Goal: Task Accomplishment & Management: Use online tool/utility

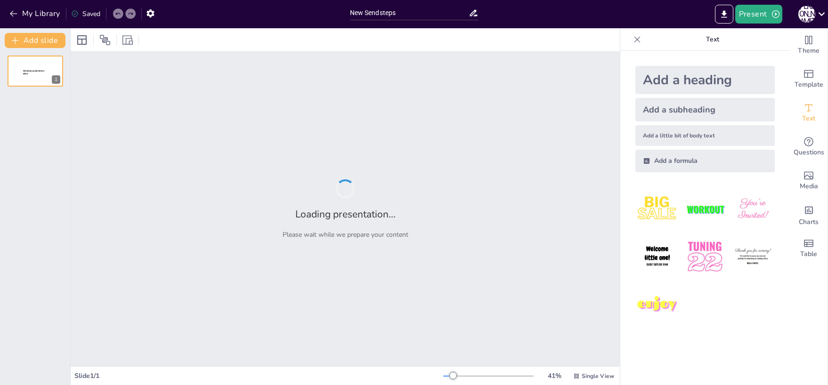
type input "New Sendsteps"
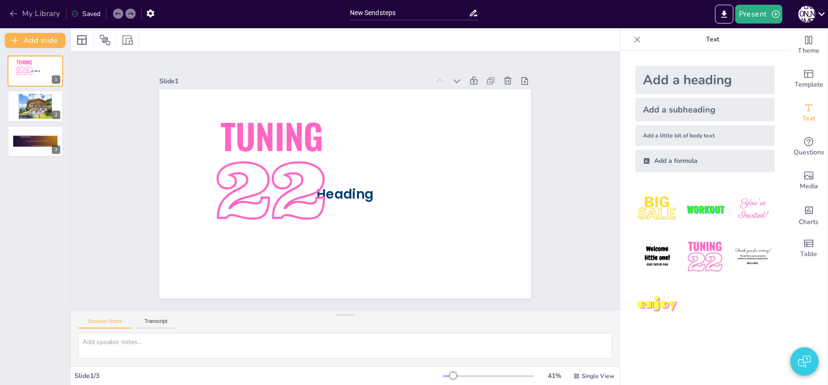
click at [35, 10] on button "My Library" at bounding box center [35, 13] width 57 height 15
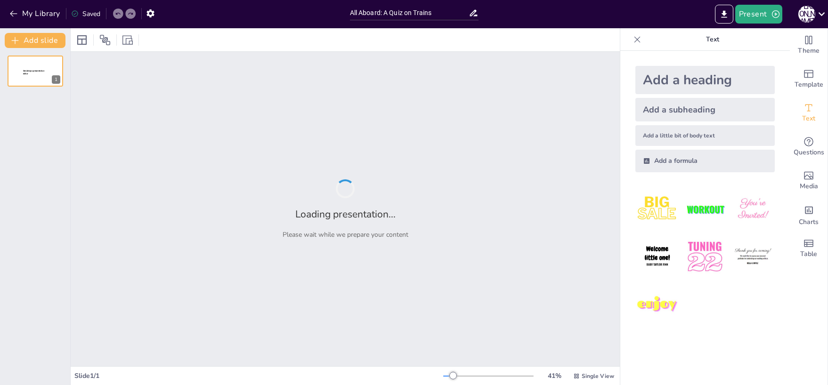
type input "All Aboard: A Quiz on Trains"
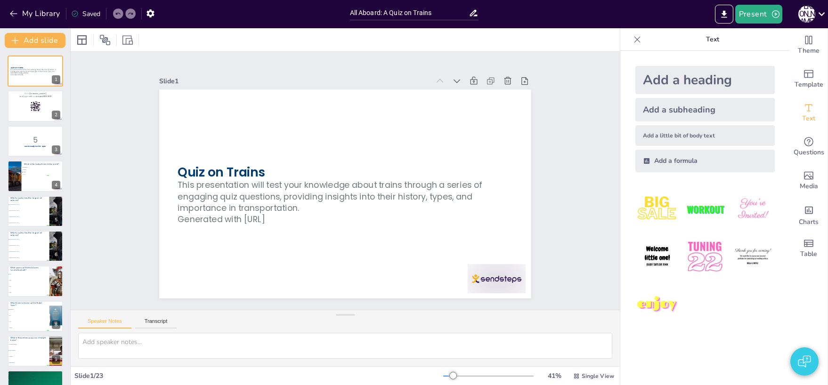
checkbox input "true"
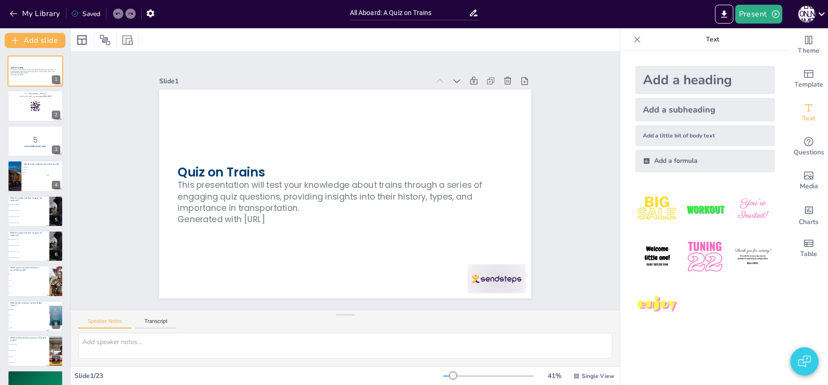
checkbox input "true"
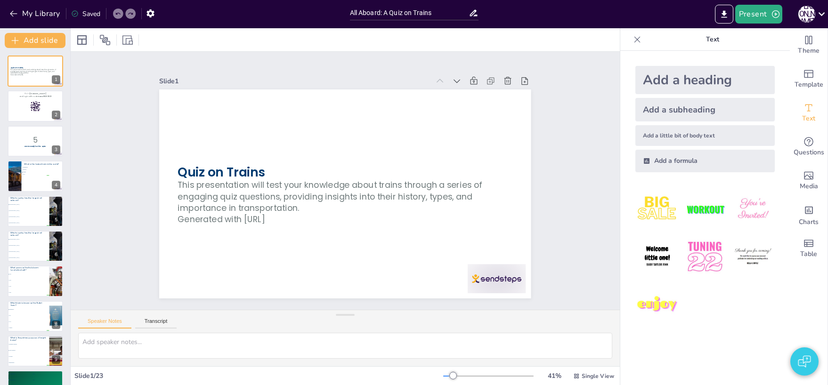
checkbox input "true"
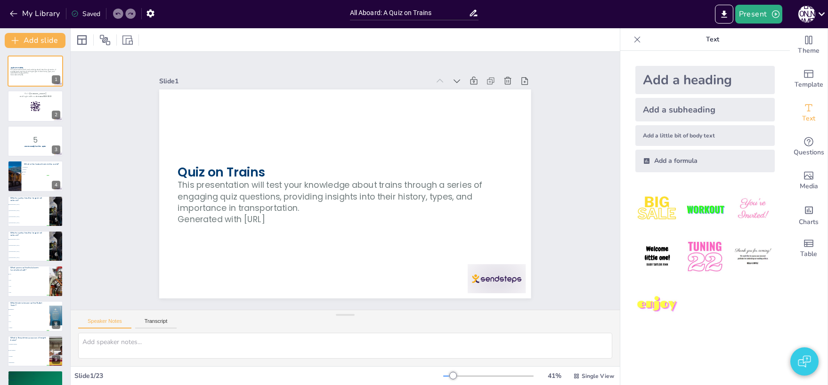
checkbox input "true"
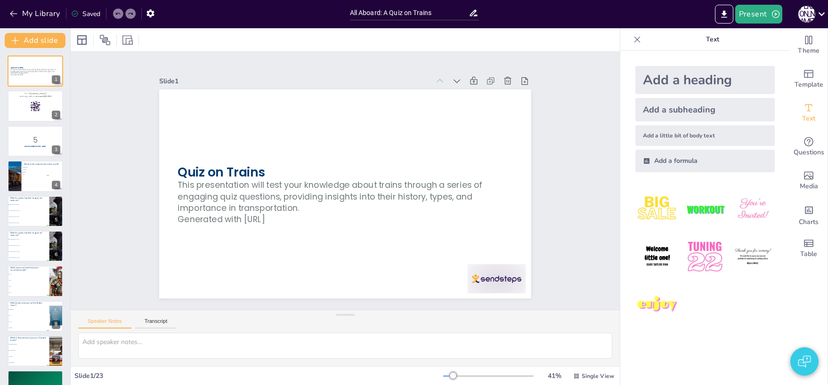
checkbox input "true"
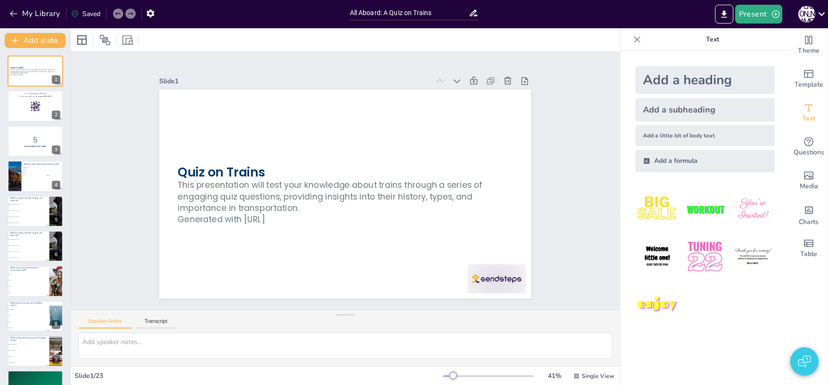
checkbox input "true"
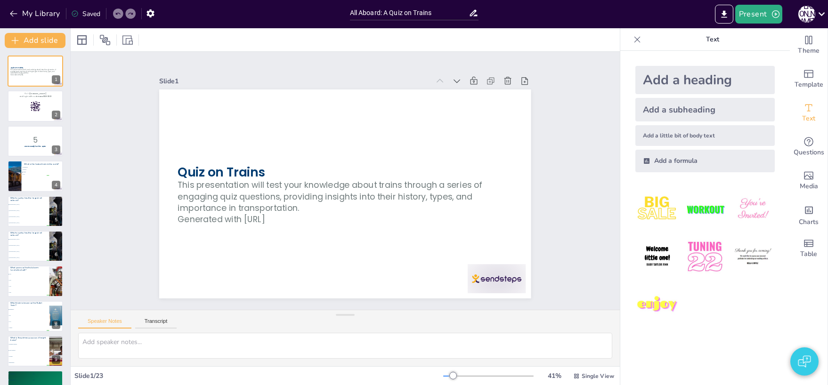
checkbox input "true"
click at [743, 16] on button "Present" at bounding box center [758, 14] width 47 height 19
click at [752, 37] on li "Preview presentation" at bounding box center [773, 34] width 74 height 15
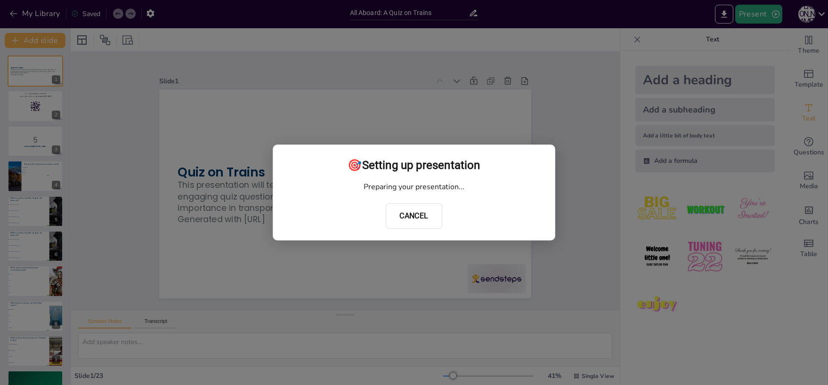
checkbox input "true"
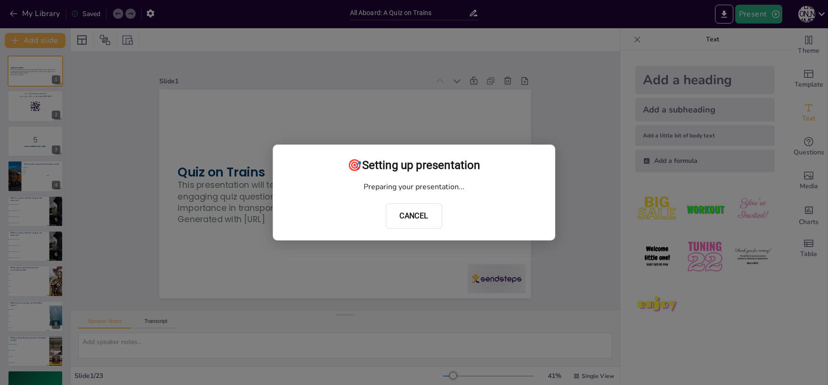
checkbox input "true"
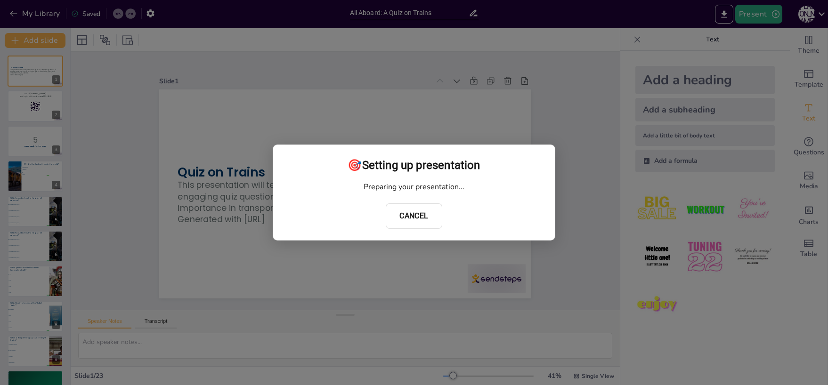
checkbox input "true"
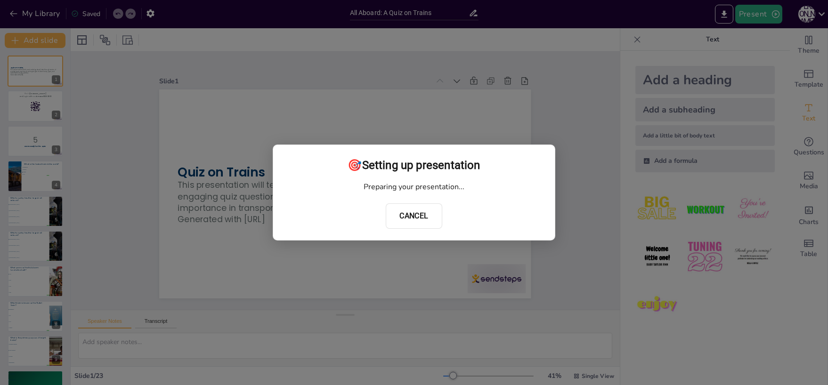
checkbox input "true"
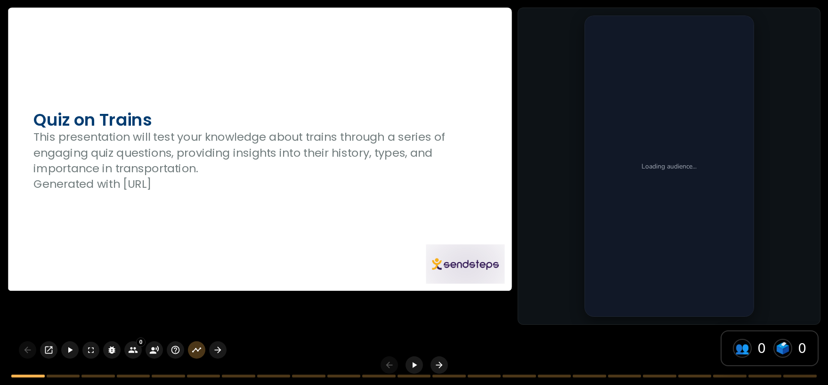
checkbox input "true"
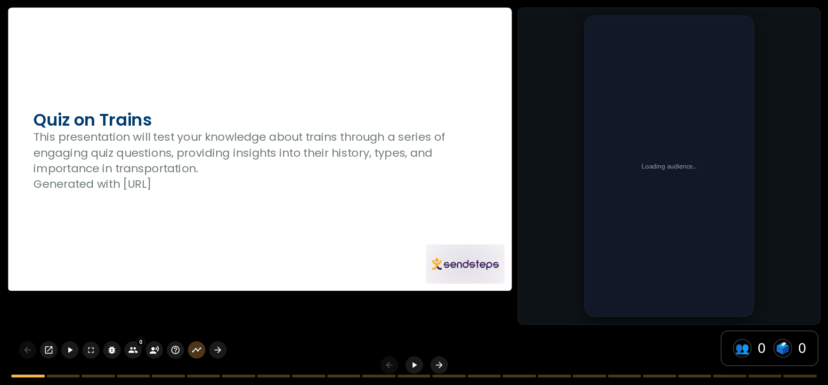
checkbox input "true"
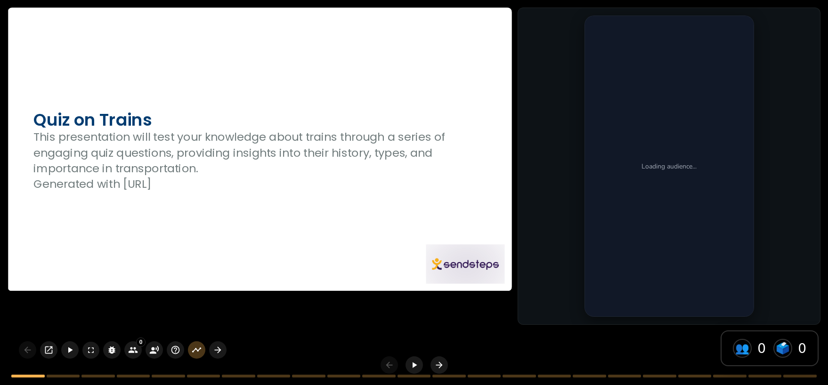
checkbox input "true"
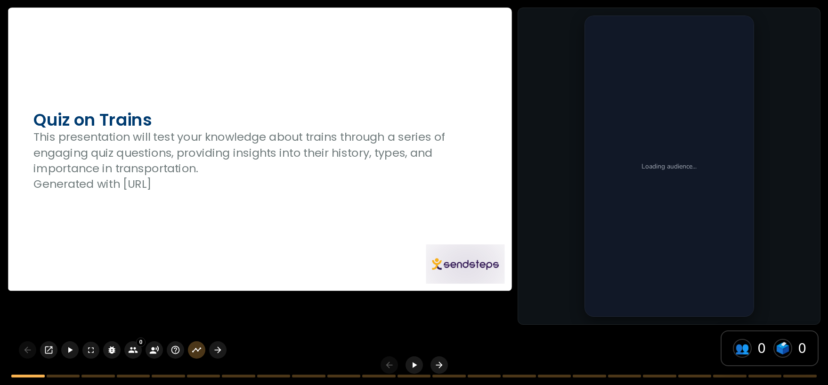
checkbox input "true"
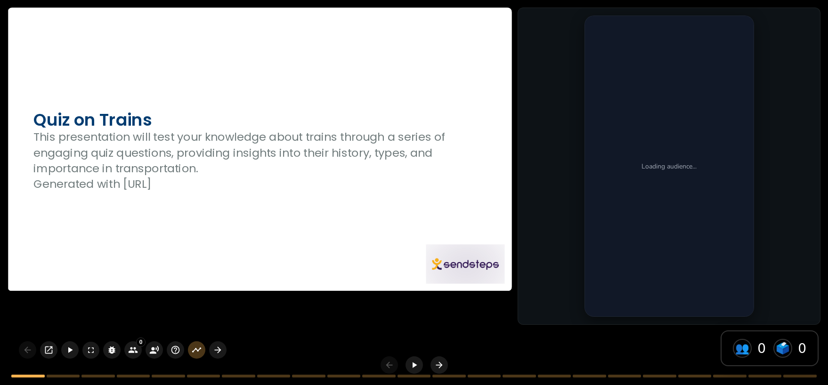
checkbox input "true"
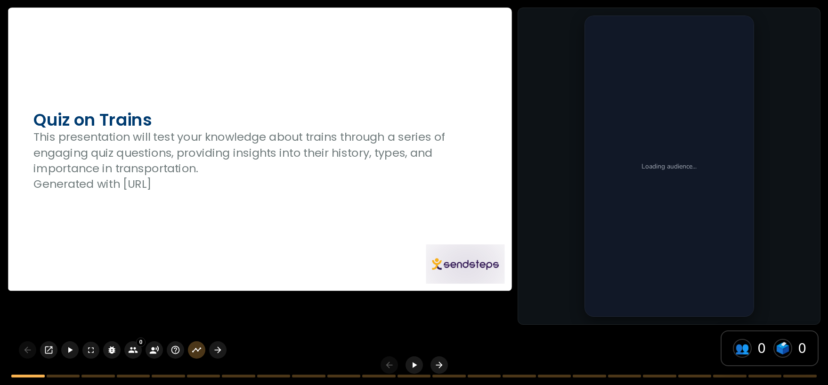
checkbox input "true"
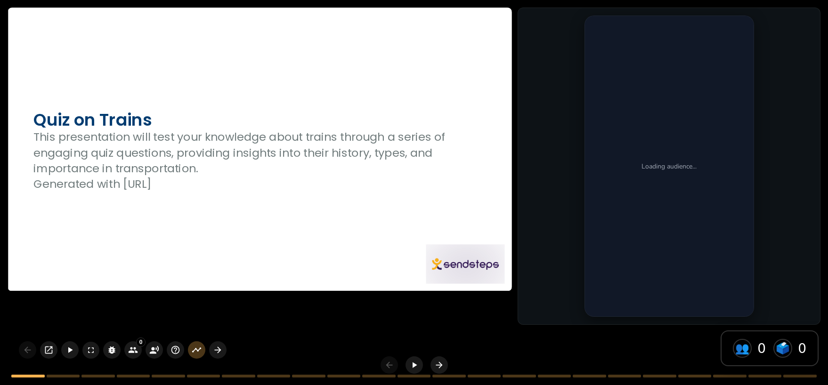
checkbox input "true"
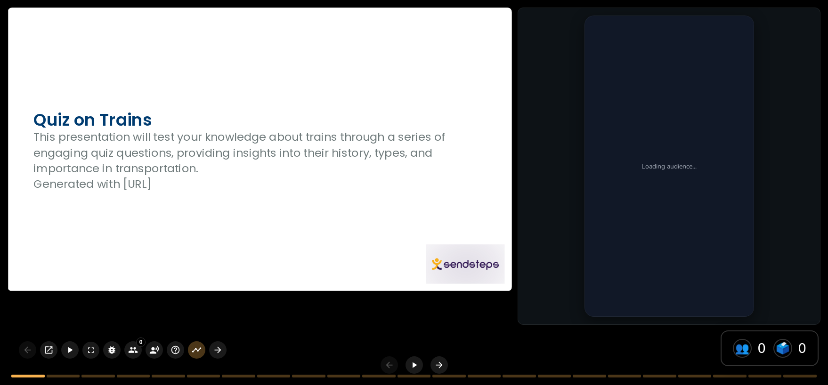
checkbox input "true"
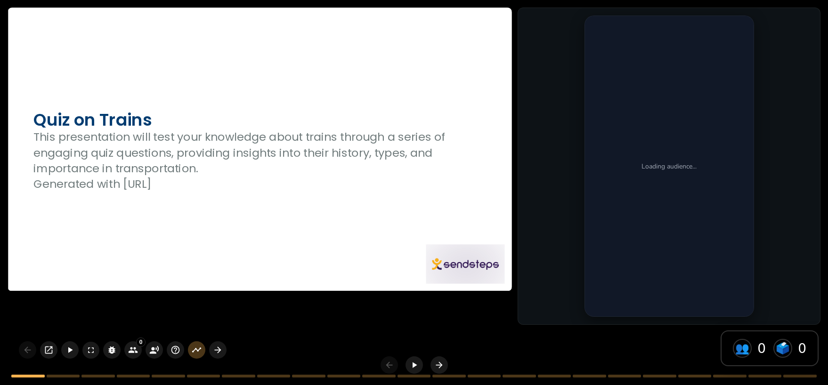
checkbox input "true"
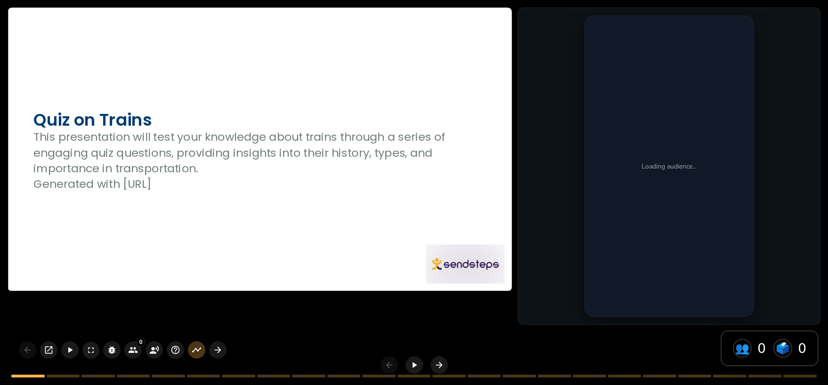
checkbox input "true"
click at [246, 210] on div at bounding box center [259, 149] width 503 height 283
checkbox input "true"
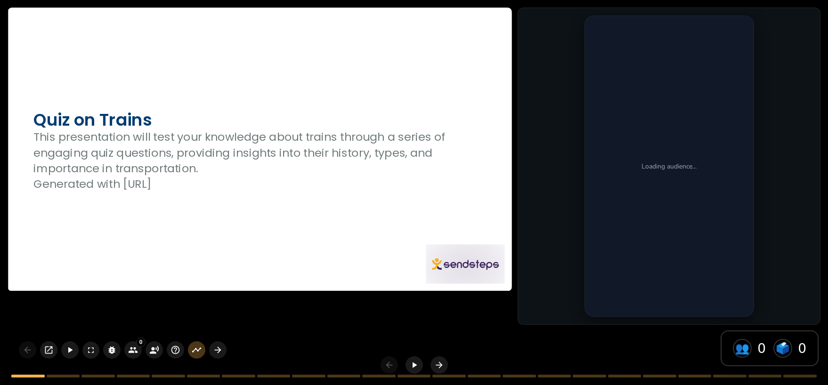
checkbox input "true"
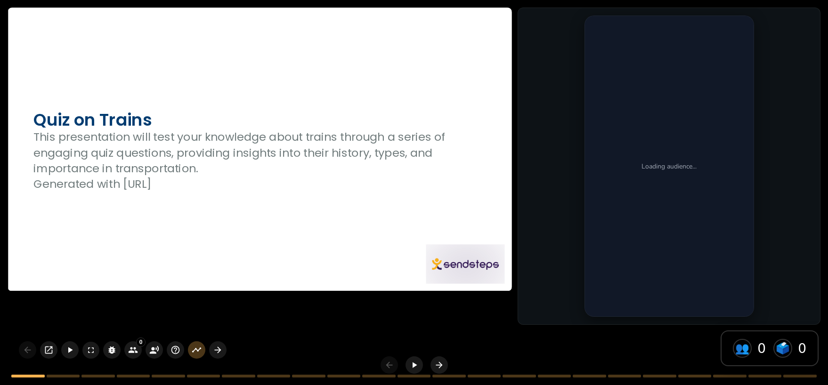
checkbox input "true"
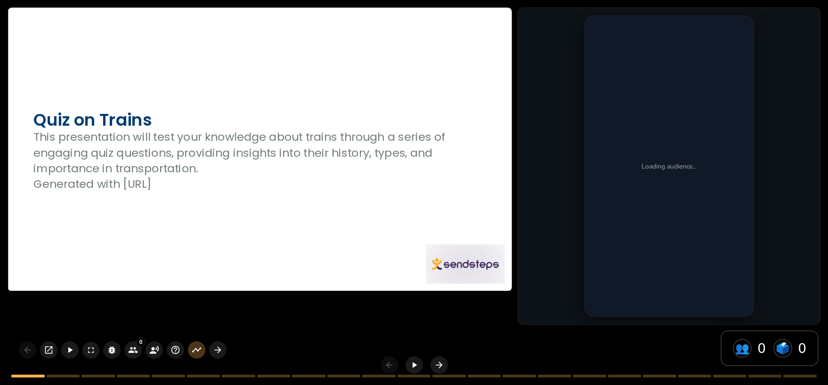
checkbox input "true"
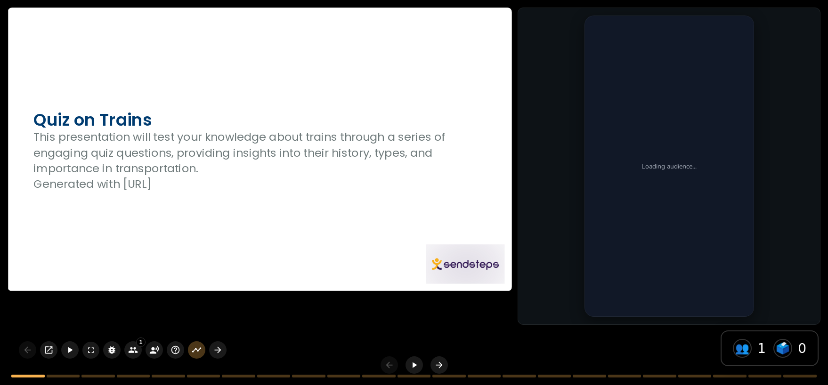
checkbox input "true"
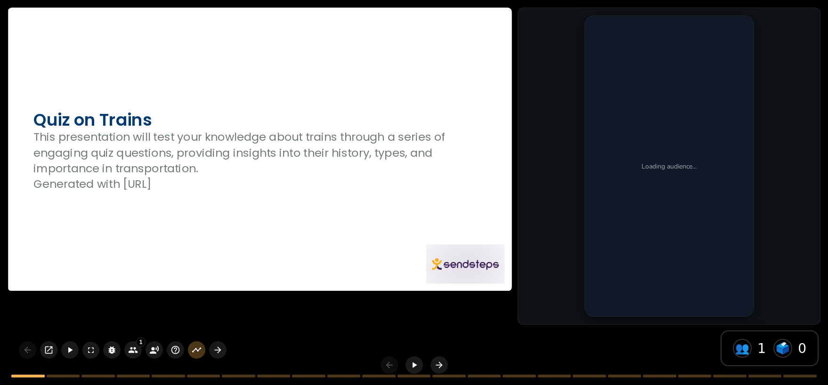
checkbox input "true"
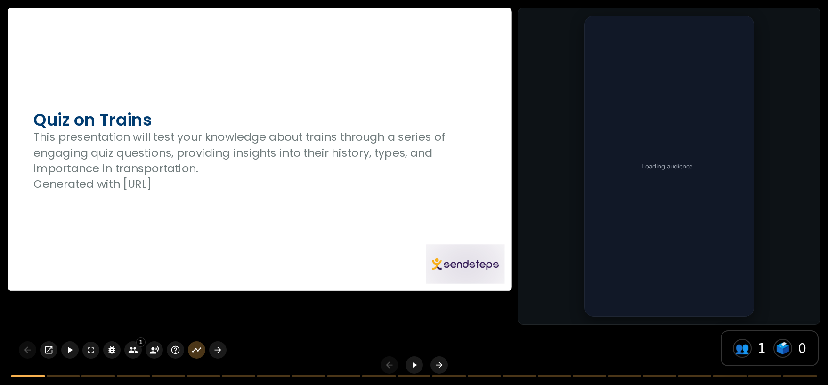
checkbox input "true"
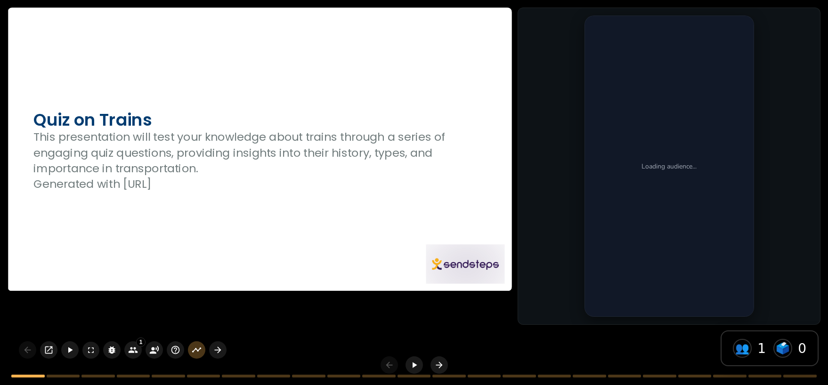
checkbox input "true"
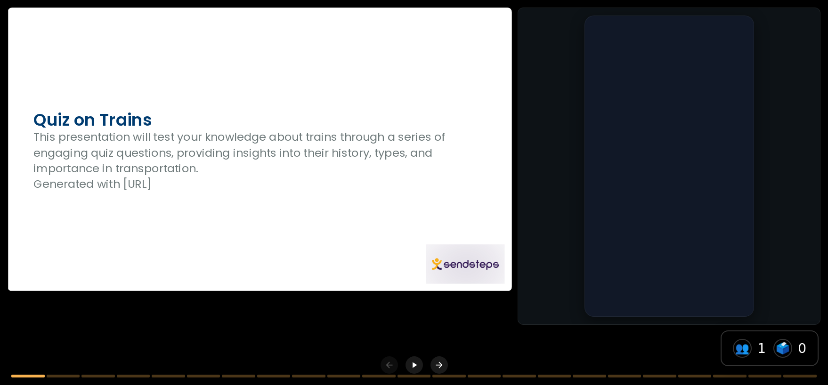
checkbox input "true"
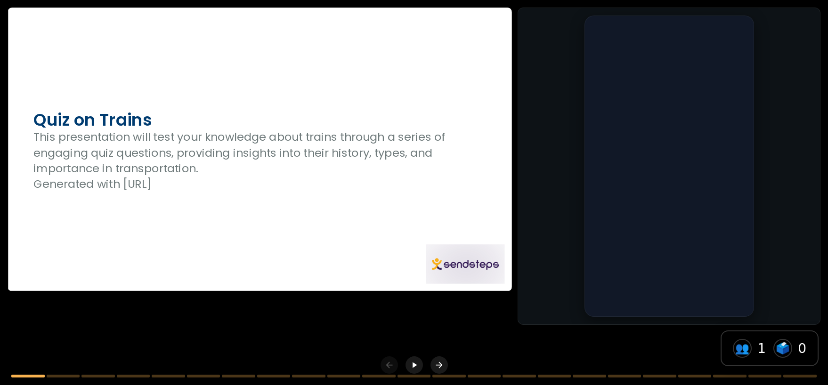
checkbox input "true"
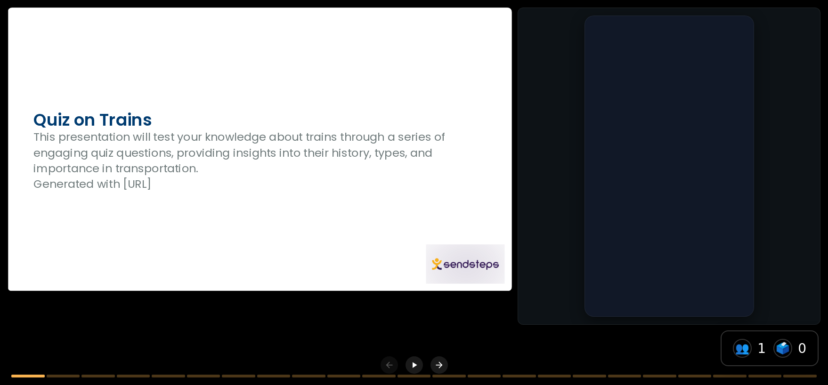
checkbox input "true"
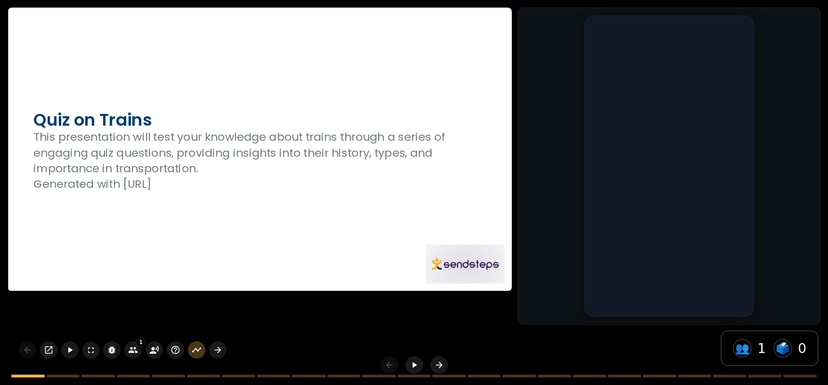
checkbox input "true"
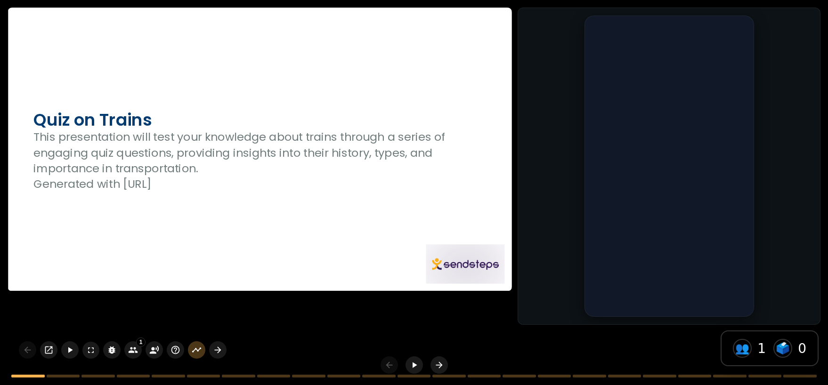
checkbox input "true"
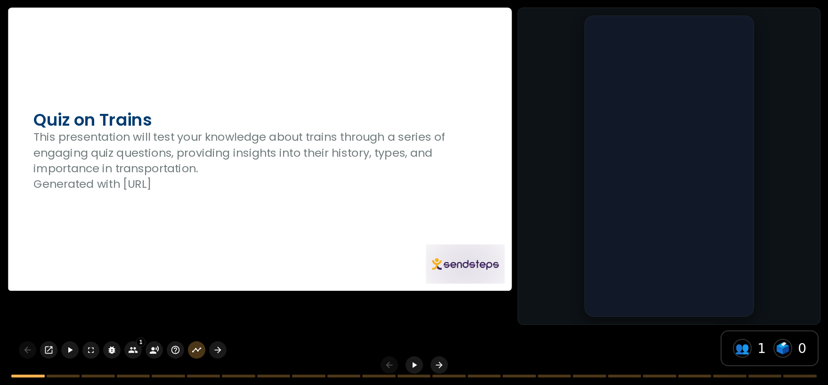
checkbox input "true"
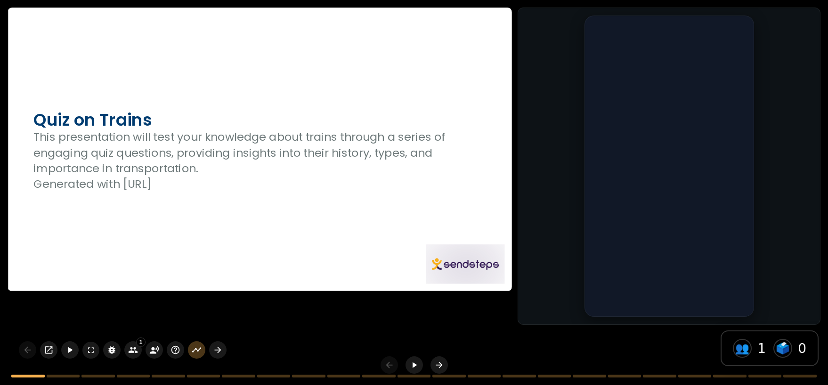
checkbox input "true"
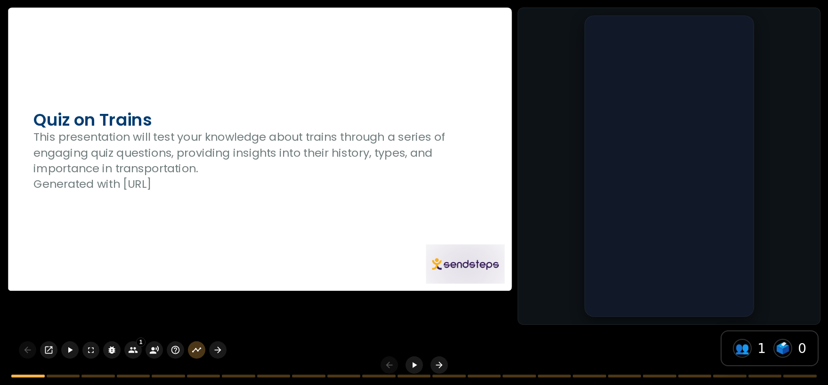
checkbox input "true"
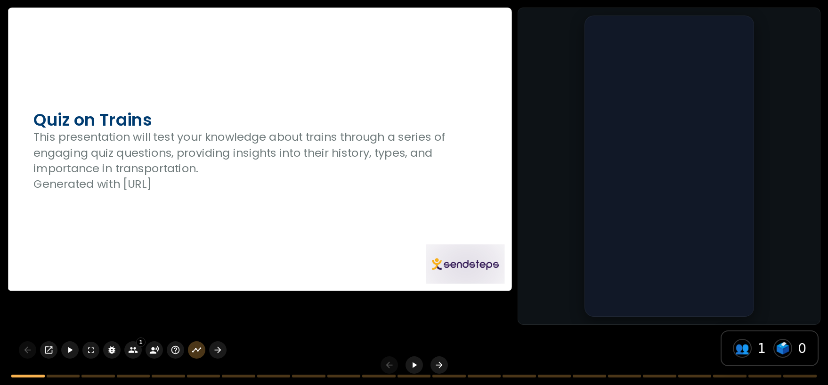
checkbox input "true"
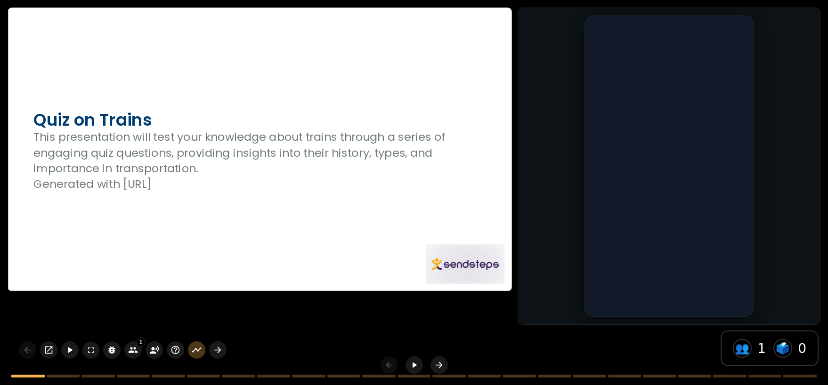
checkbox input "true"
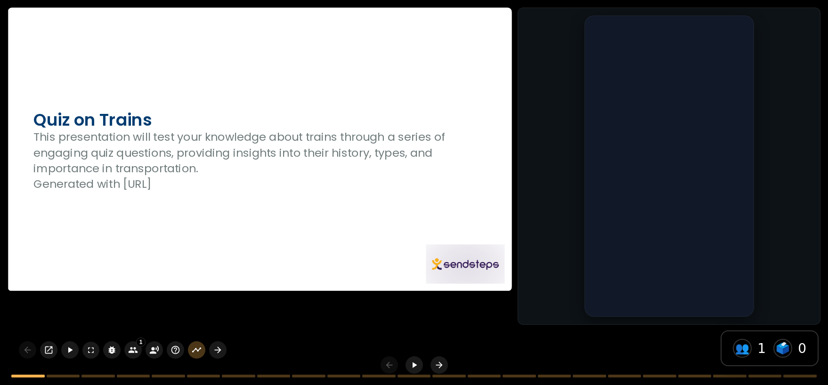
checkbox input "true"
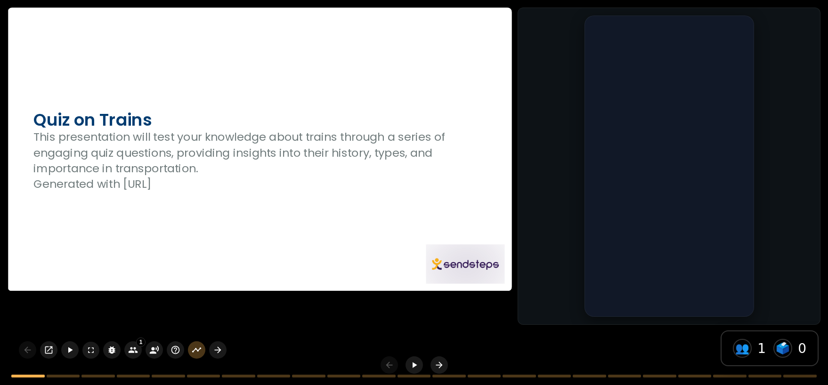
checkbox input "true"
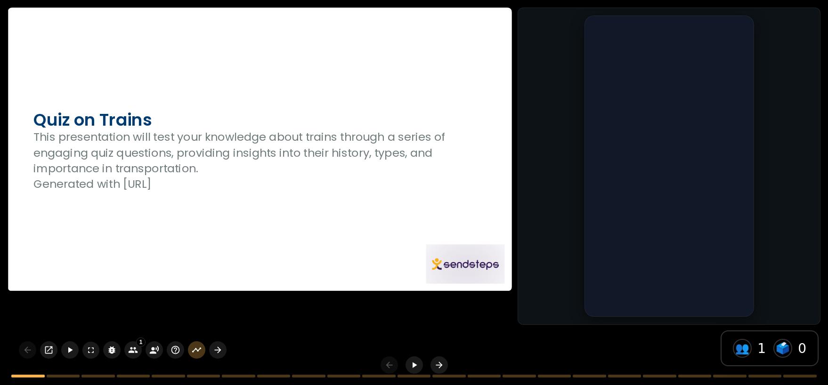
checkbox input "true"
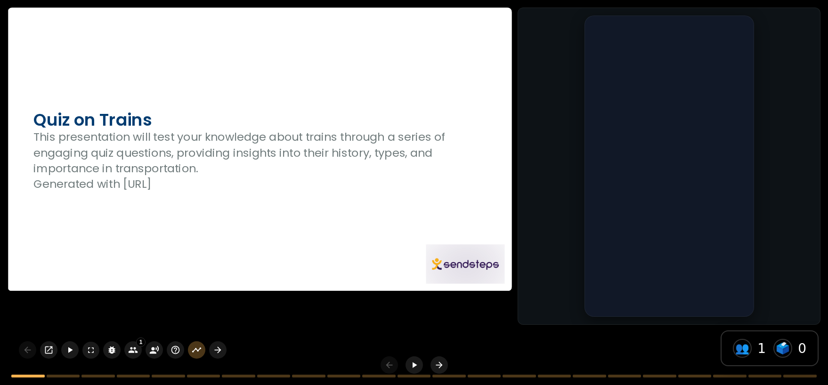
checkbox input "true"
click at [346, 201] on div at bounding box center [259, 149] width 503 height 283
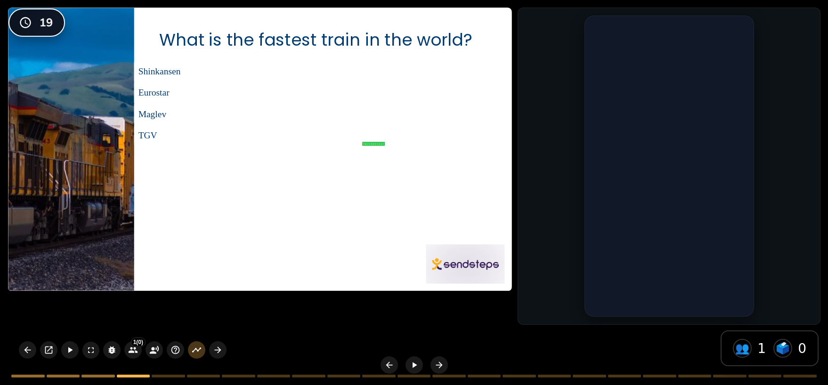
click at [356, 194] on div at bounding box center [259, 149] width 503 height 283
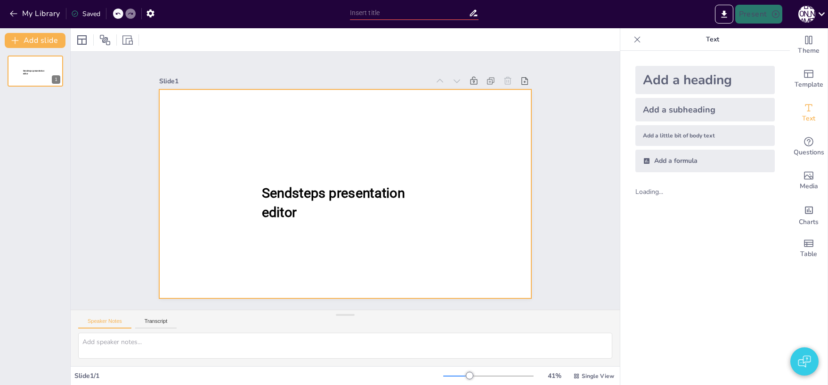
type input "All Aboard: A Quiz on Trains"
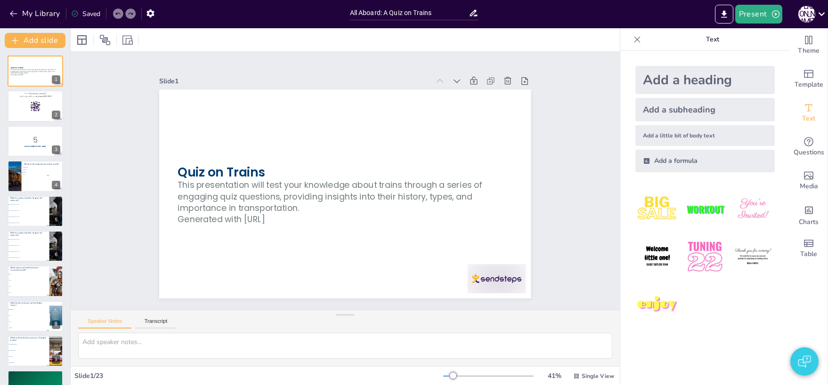
checkbox input "true"
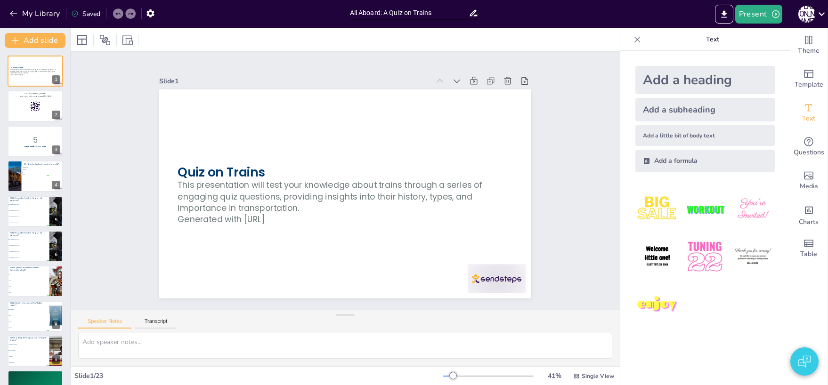
checkbox input "true"
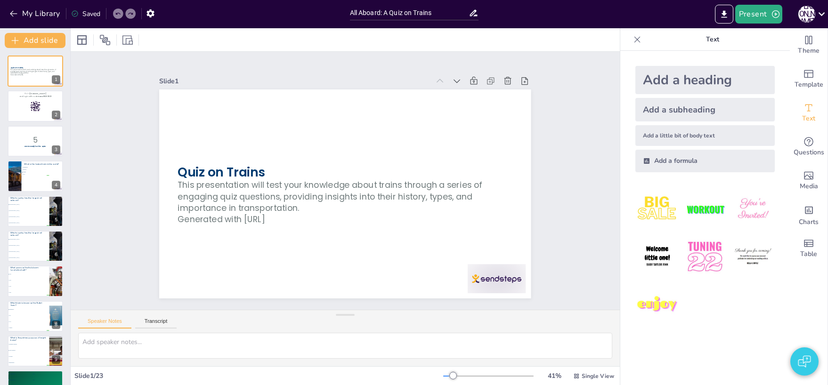
checkbox input "true"
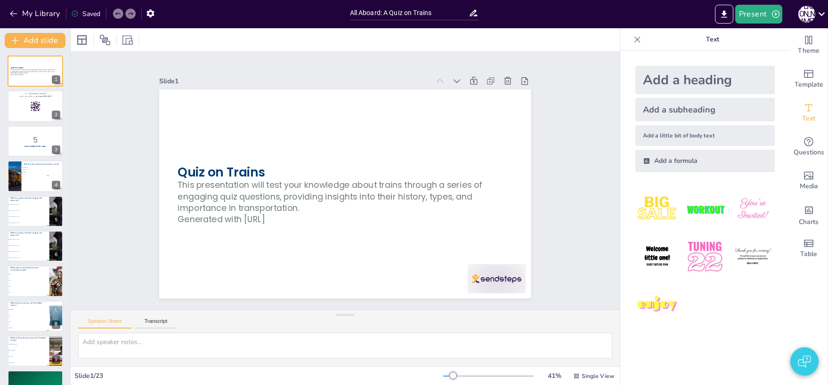
checkbox input "true"
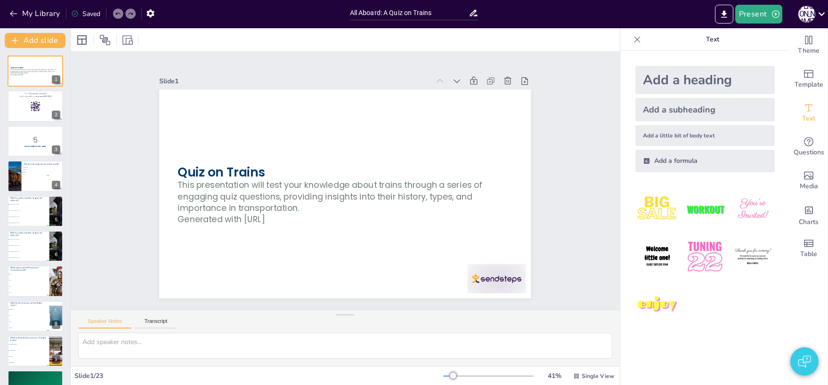
checkbox input "true"
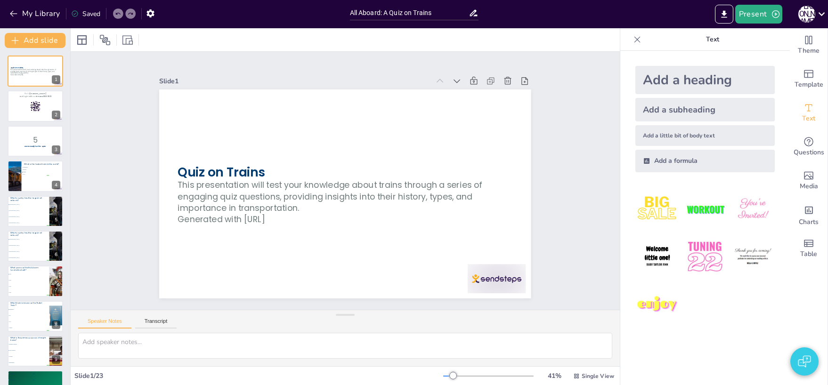
checkbox input "true"
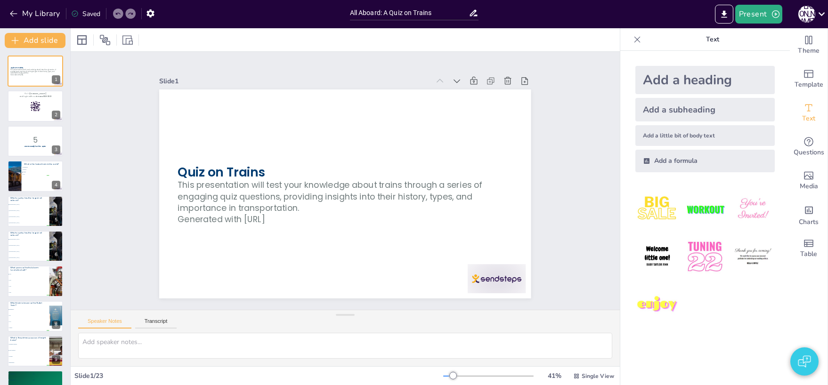
checkbox input "true"
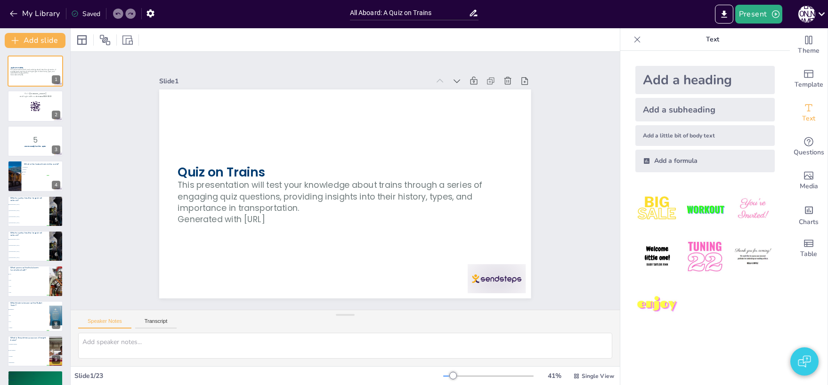
checkbox input "true"
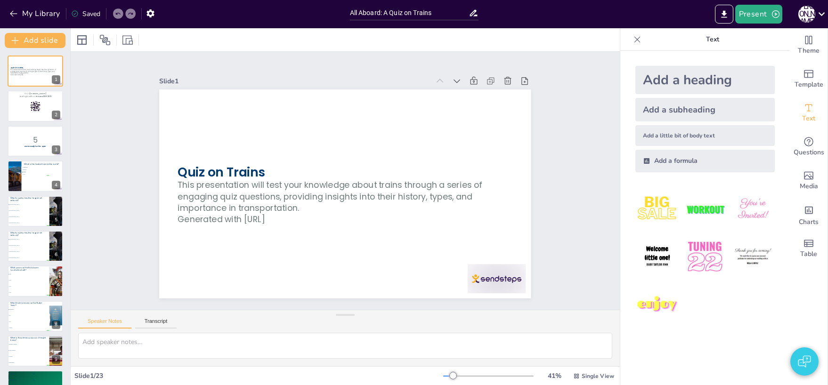
checkbox input "true"
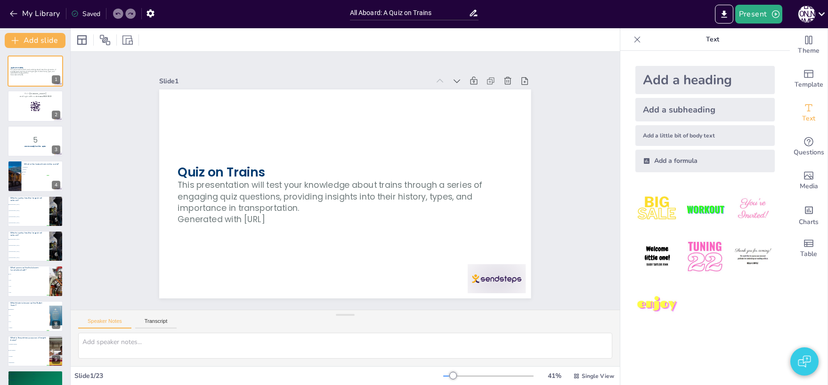
checkbox input "true"
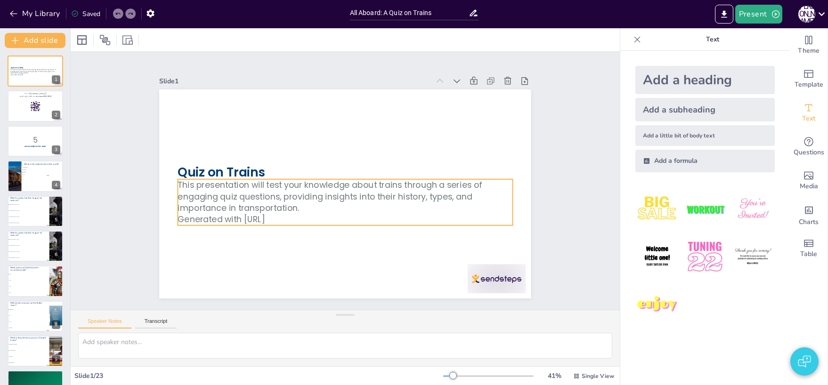
checkbox input "true"
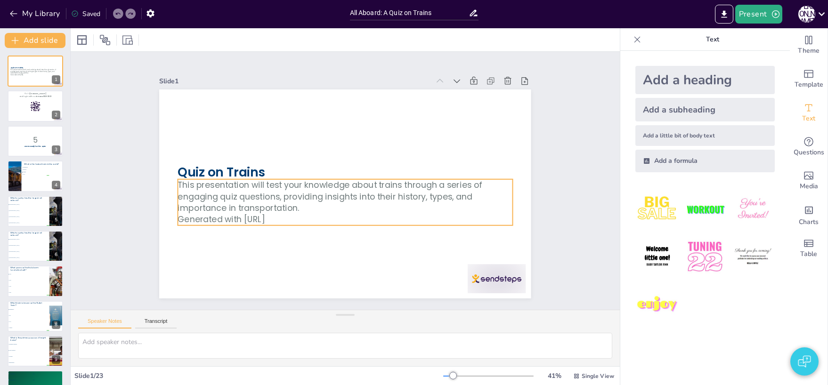
checkbox input "true"
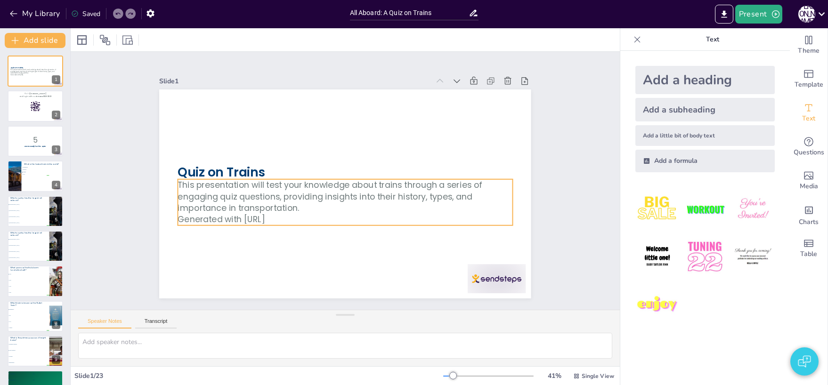
checkbox input "true"
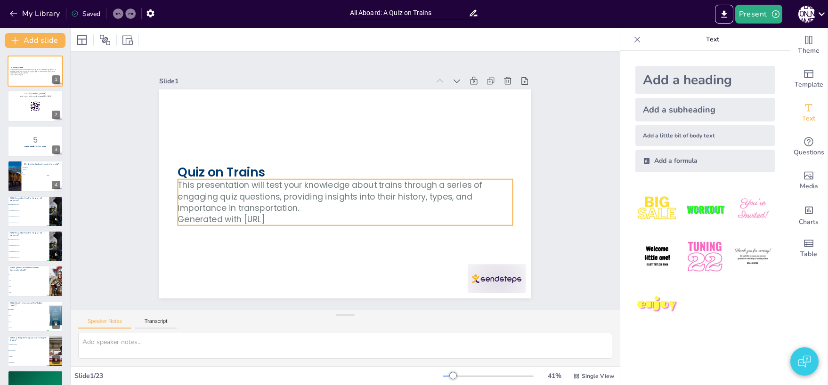
checkbox input "true"
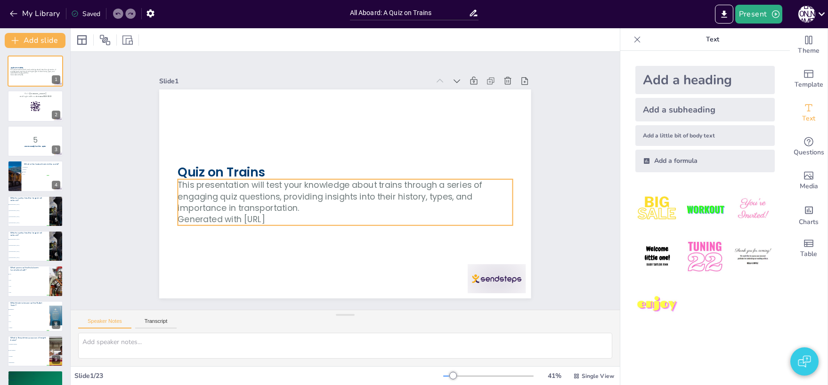
checkbox input "true"
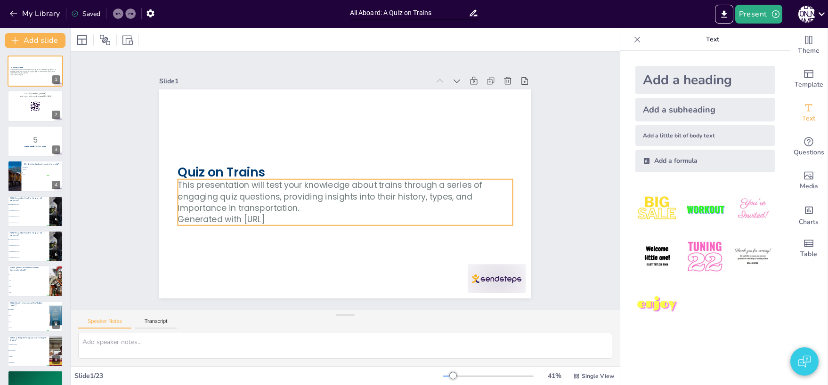
checkbox input "true"
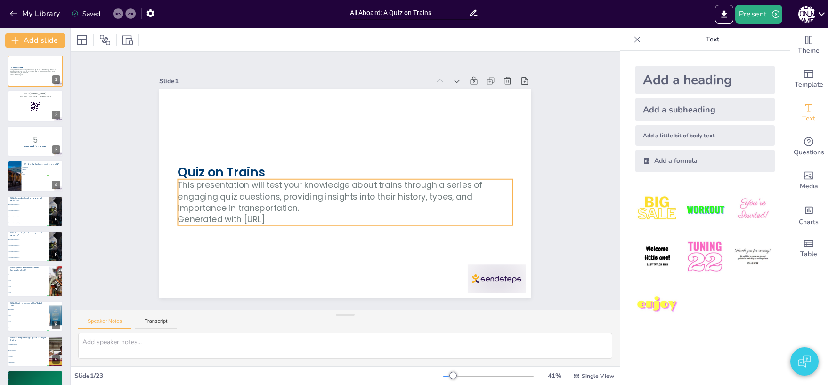
checkbox input "true"
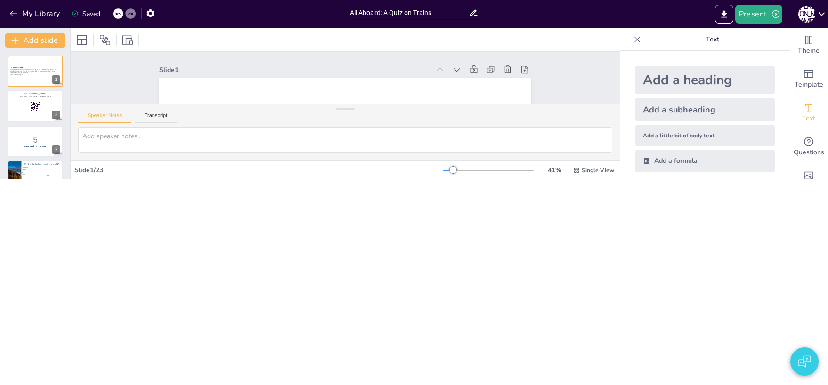
checkbox input "true"
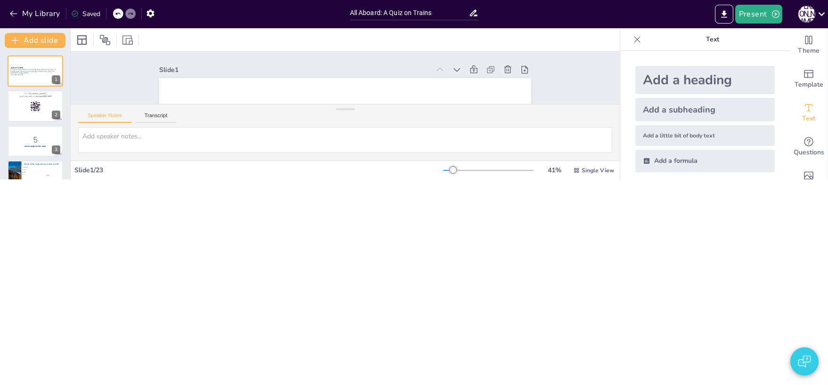
checkbox input "true"
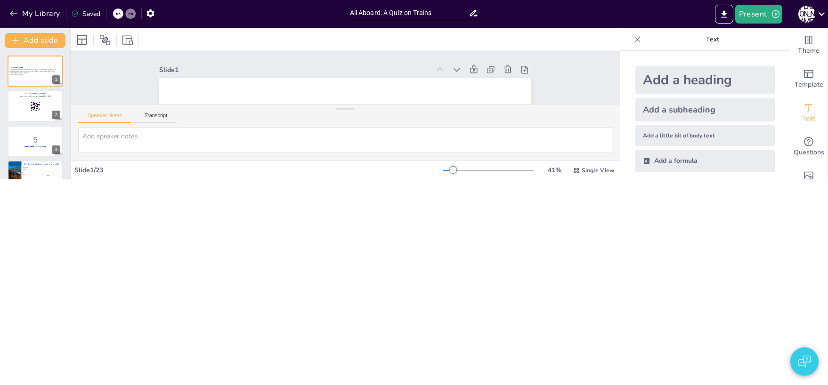
checkbox input "true"
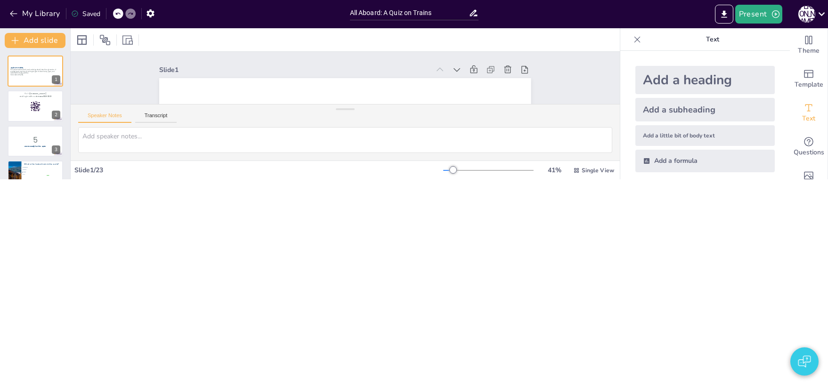
checkbox input "true"
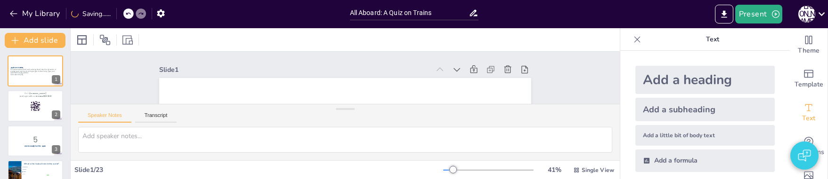
checkbox input "true"
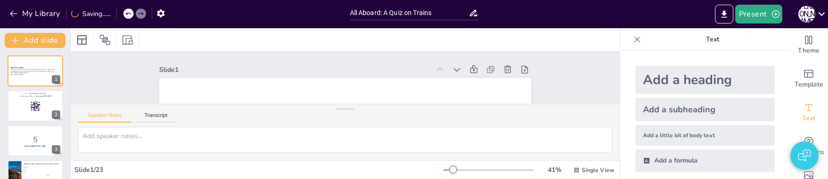
checkbox input "true"
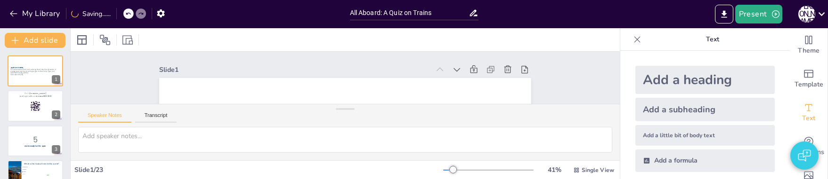
checkbox input "true"
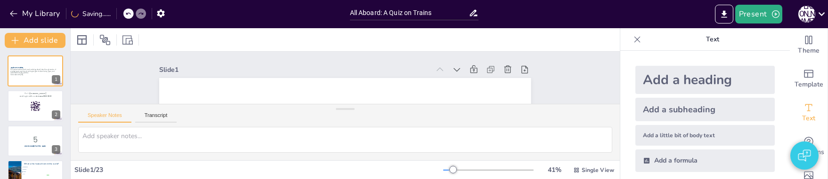
checkbox input "true"
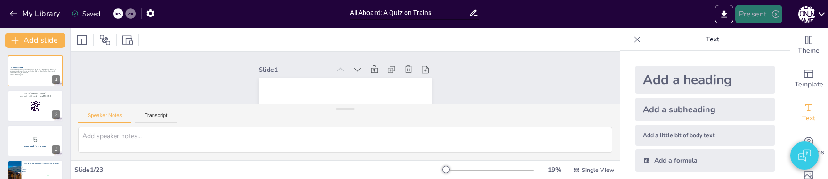
click at [753, 16] on button "Present" at bounding box center [758, 14] width 47 height 19
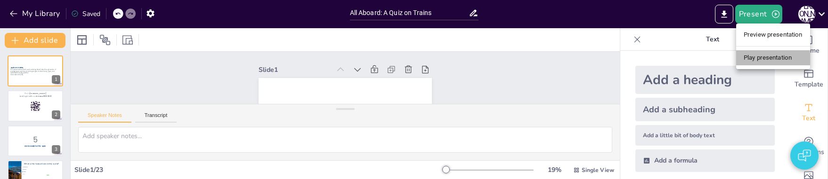
click at [777, 60] on li "Play presentation" at bounding box center [773, 57] width 74 height 15
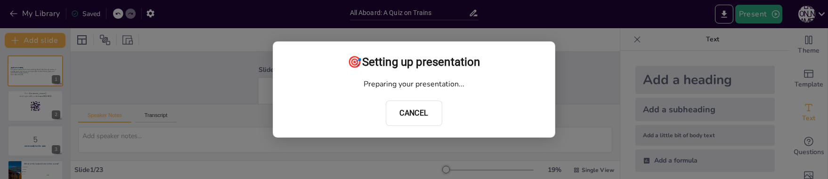
checkbox input "true"
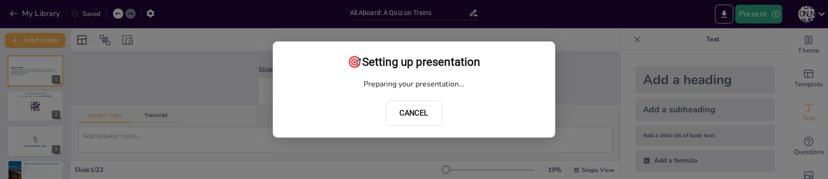
checkbox input "true"
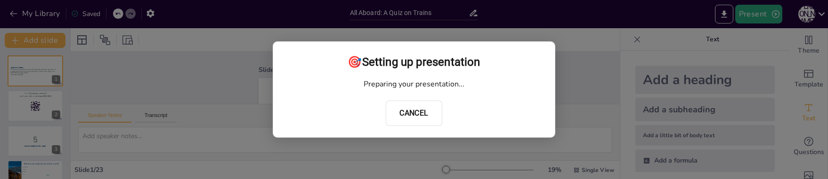
checkbox input "true"
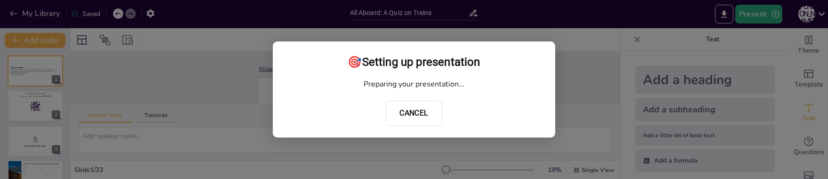
checkbox input "true"
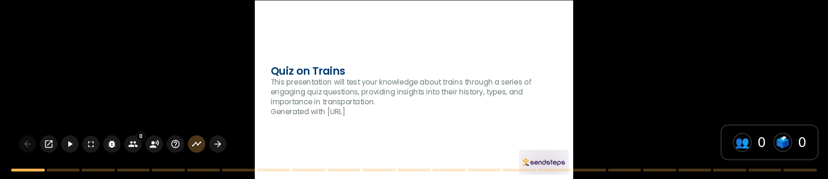
checkbox input "true"
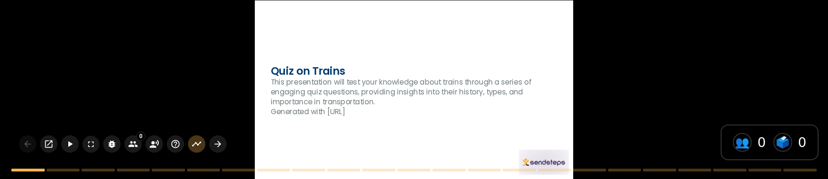
checkbox input "true"
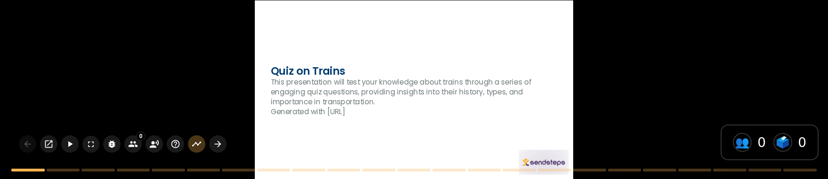
checkbox input "true"
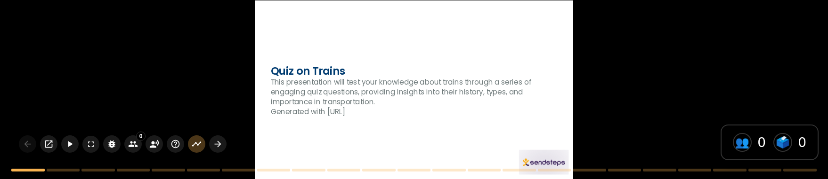
checkbox input "true"
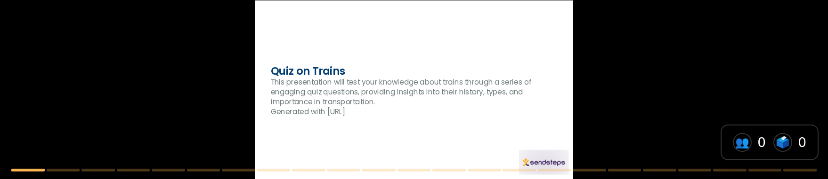
checkbox input "true"
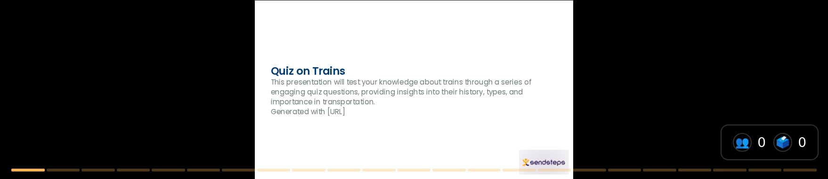
checkbox input "true"
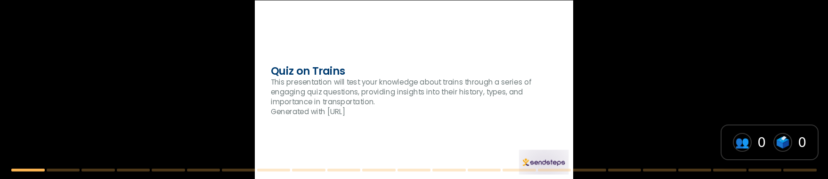
checkbox input "true"
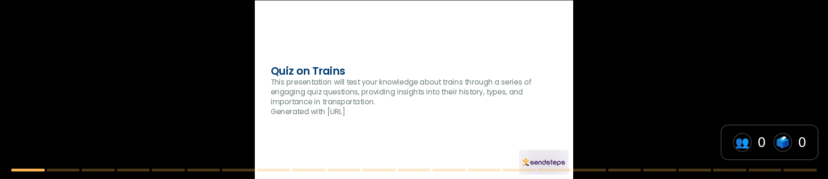
checkbox input "true"
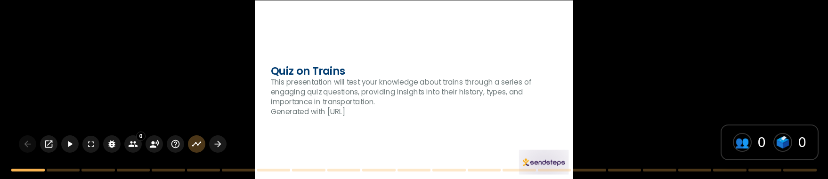
click at [403, 122] on div at bounding box center [414, 89] width 318 height 179
checkbox input "true"
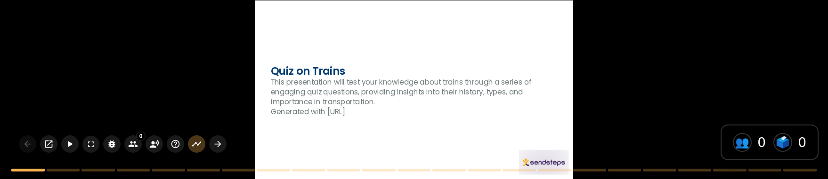
checkbox input "true"
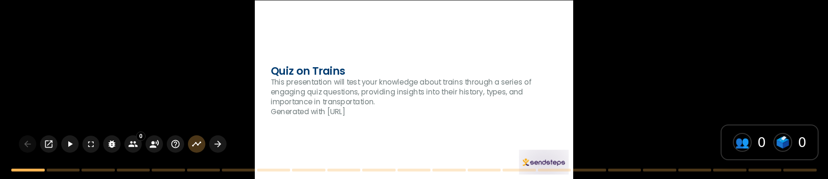
checkbox input "true"
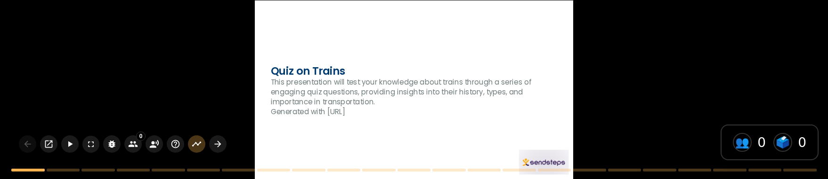
checkbox input "true"
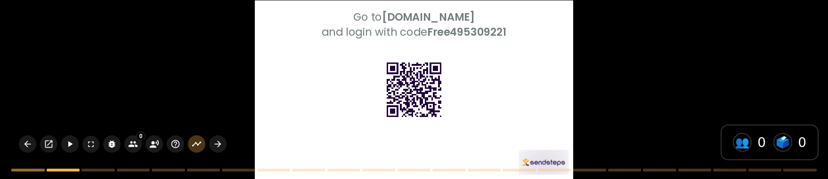
checkbox input "true"
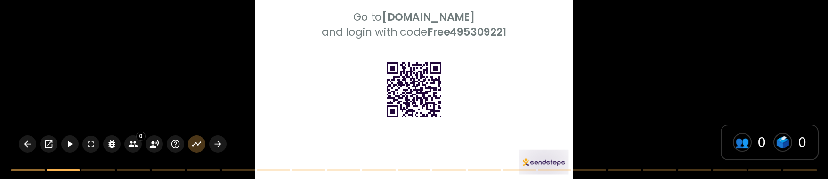
checkbox input "true"
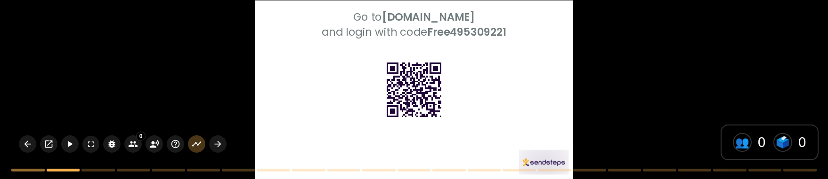
checkbox input "true"
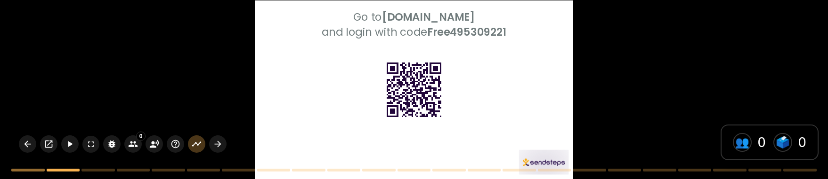
checkbox input "true"
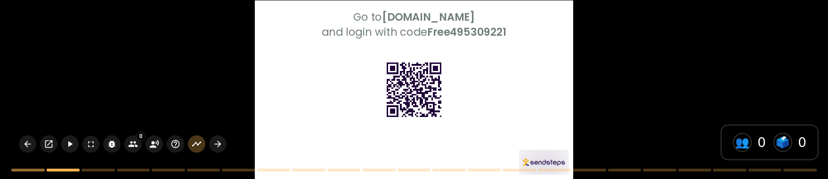
checkbox input "true"
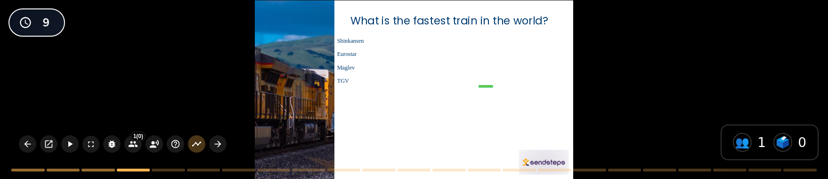
click at [624, 128] on div "What is the fastest train in the world? true | default Shinkansen Eurostar Magl…" at bounding box center [414, 89] width 828 height 179
